Goal: Entertainment & Leisure: Consume media (video, audio)

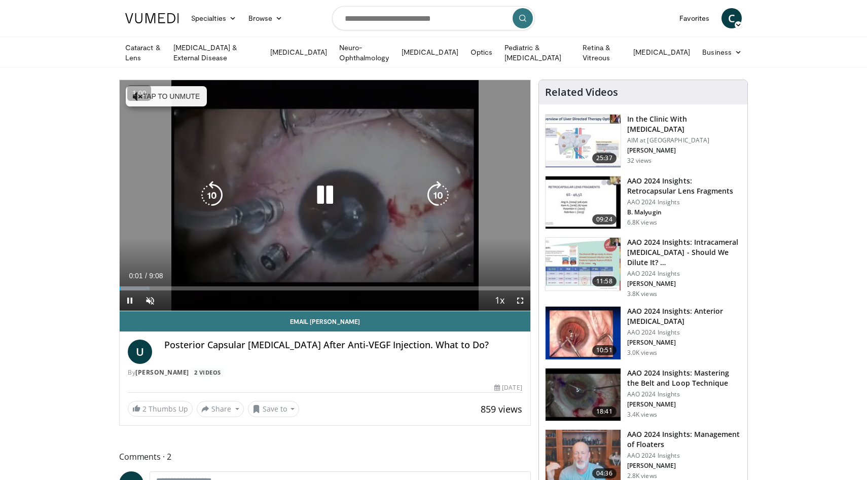
click at [326, 185] on icon "Video Player" at bounding box center [325, 195] width 28 height 28
